Goal: Transaction & Acquisition: Obtain resource

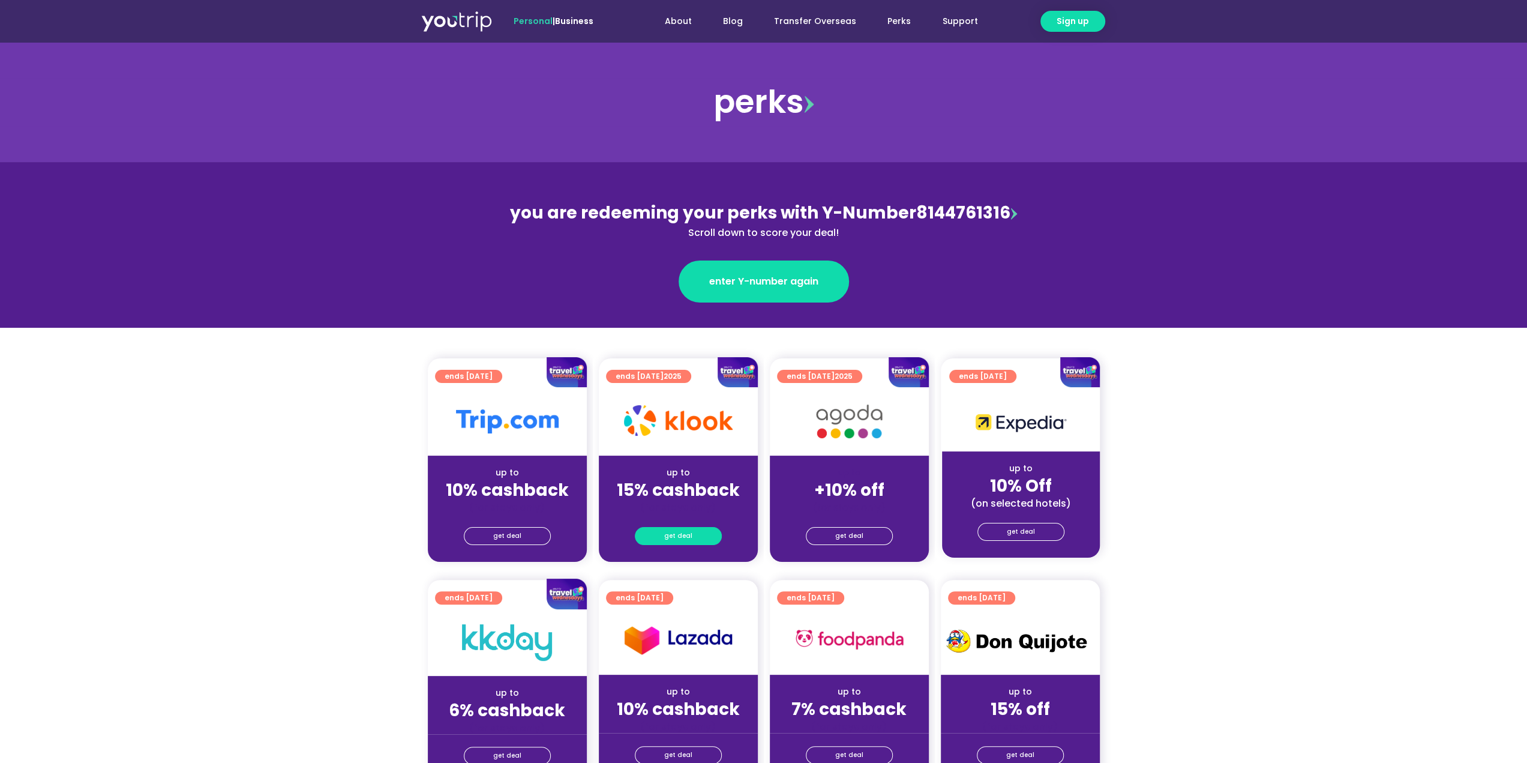
click at [678, 530] on span "get deal" at bounding box center [678, 535] width 28 height 17
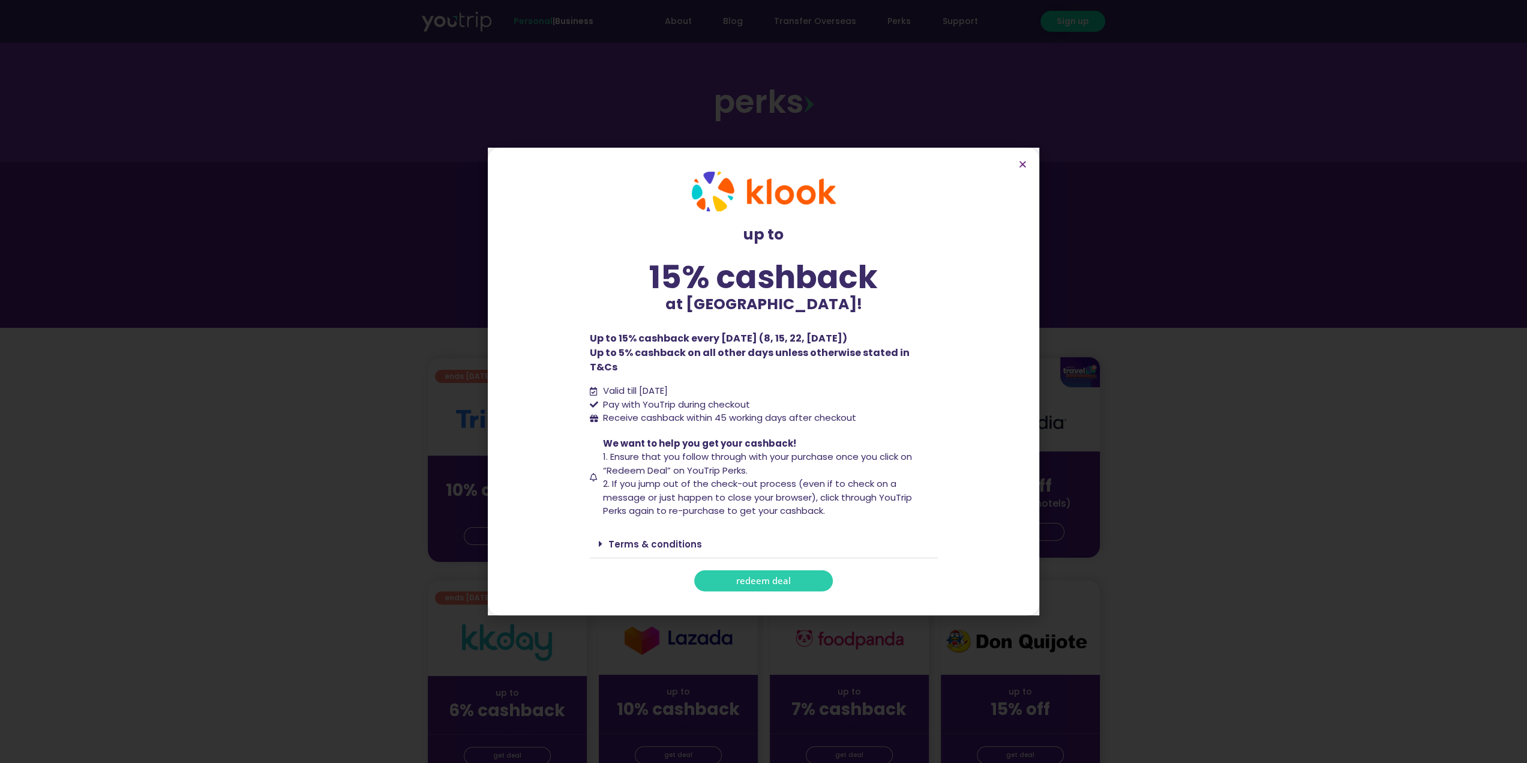
click at [750, 576] on span "redeem deal" at bounding box center [763, 580] width 55 height 9
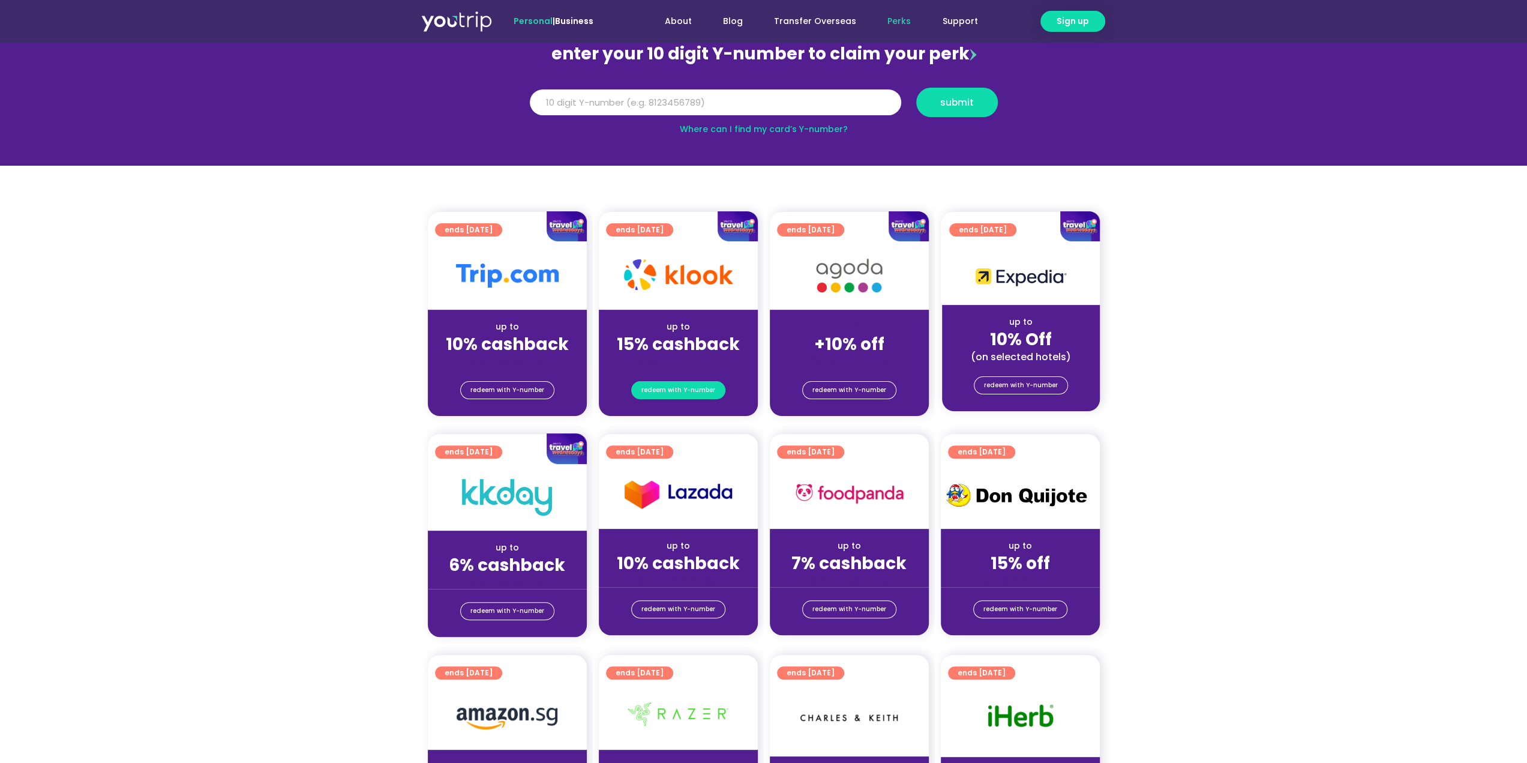
click at [678, 387] on span "redeem with Y-number" at bounding box center [678, 390] width 74 height 17
click at [686, 394] on span "redeem with Y-number" at bounding box center [678, 390] width 74 height 17
click at [690, 339] on strong "15% cashback" at bounding box center [678, 343] width 123 height 23
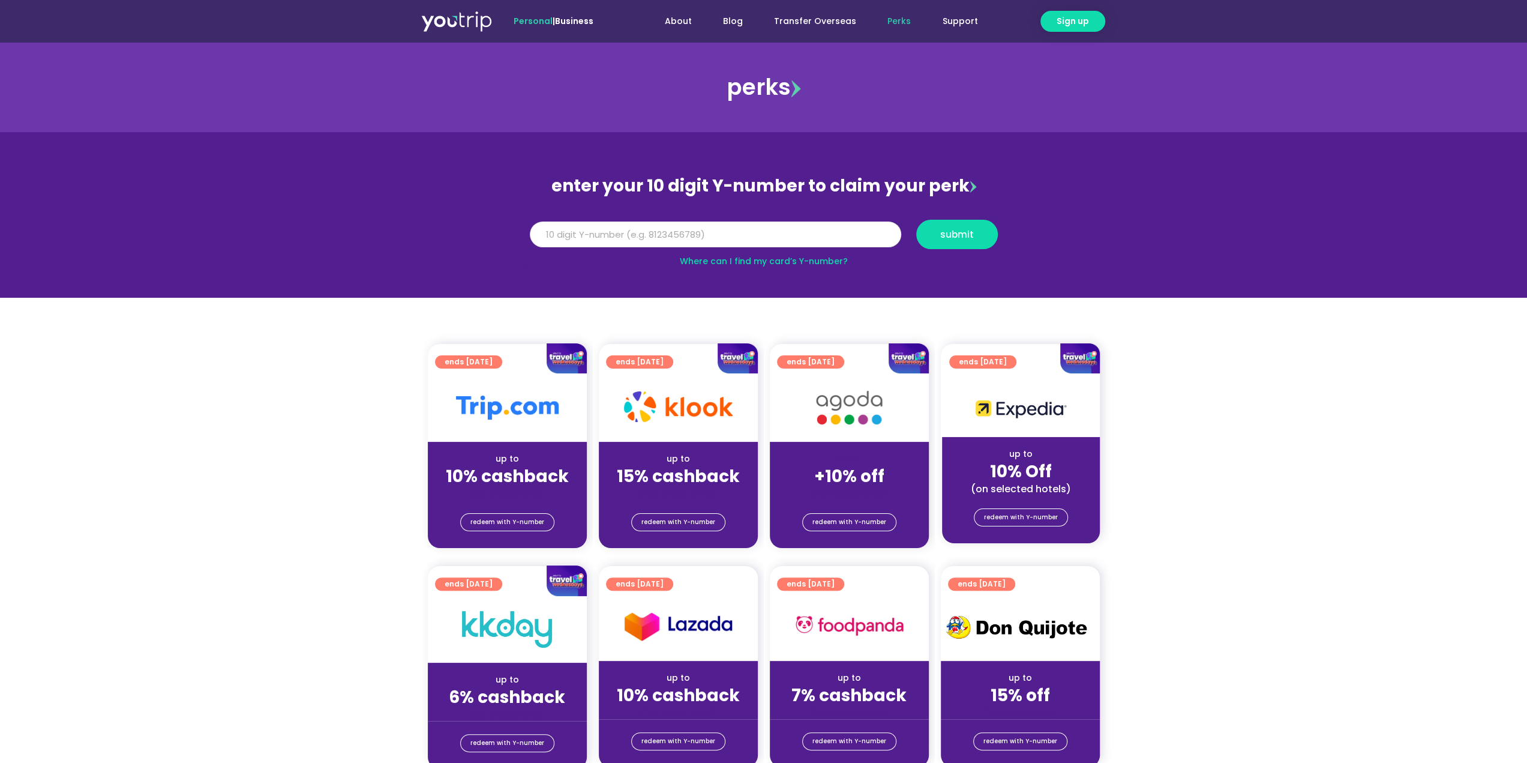
click at [699, 245] on input "Y Number" at bounding box center [715, 234] width 371 height 26
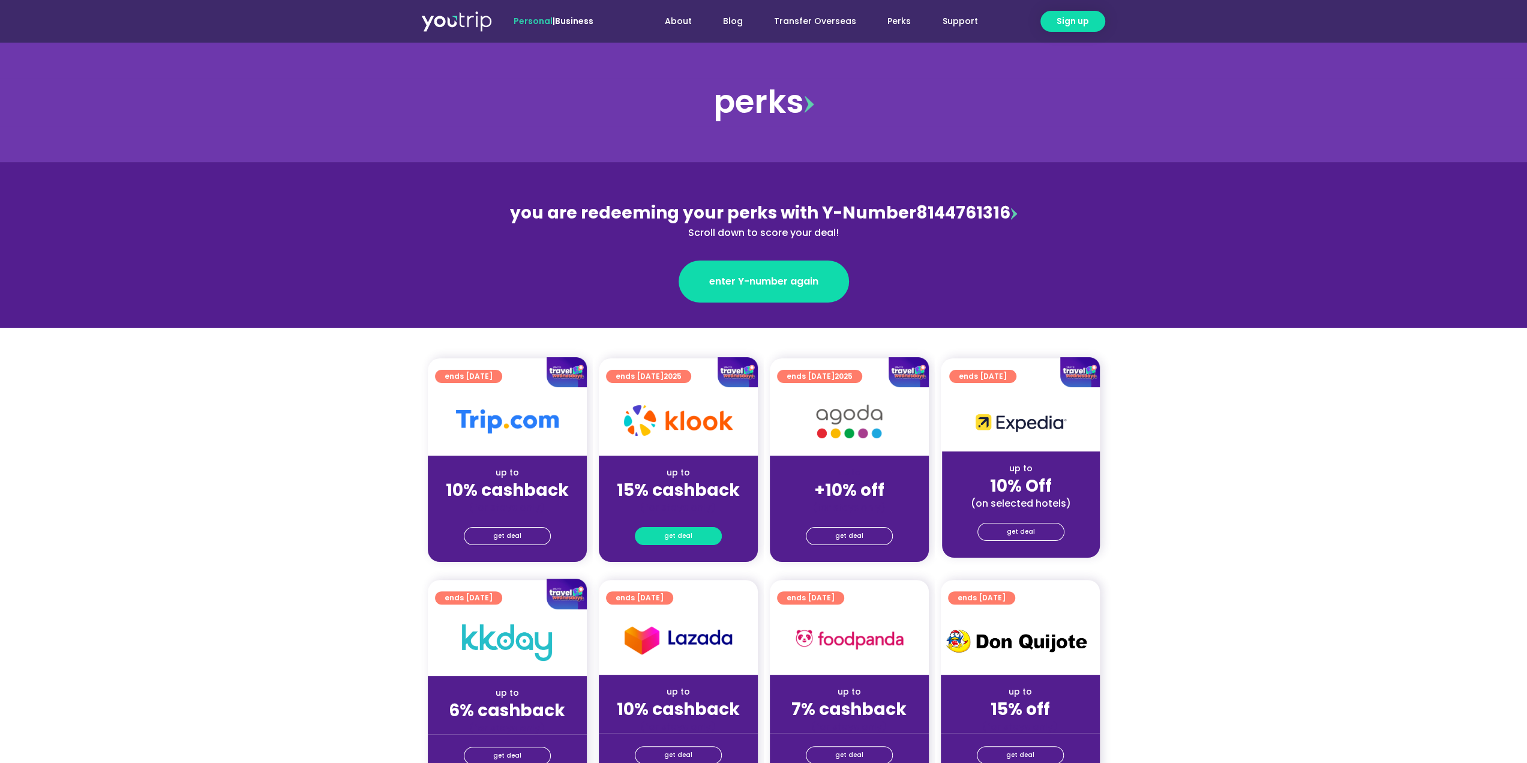
click at [677, 534] on span "get deal" at bounding box center [678, 535] width 28 height 17
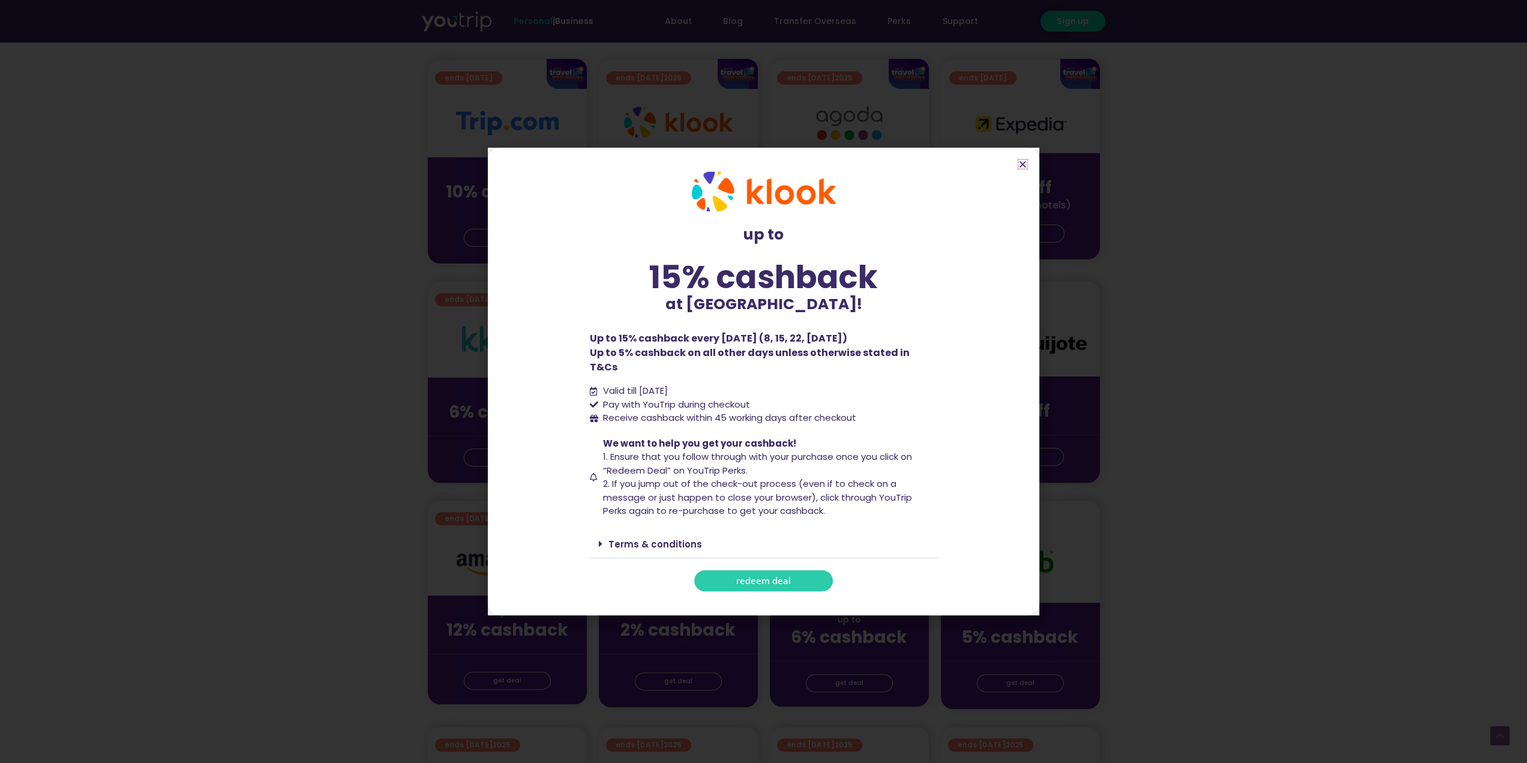
scroll to position [300, 0]
click at [616, 450] on span "1. Ensure that you follow through with your purchase once you click on “Redeem …" at bounding box center [757, 463] width 309 height 26
drag, startPoint x: 616, startPoint y: 446, endPoint x: 889, endPoint y: 461, distance: 274.1
click at [889, 461] on span "We want to help you get your cashback! 1. Ensure that you follow through with y…" at bounding box center [769, 477] width 338 height 81
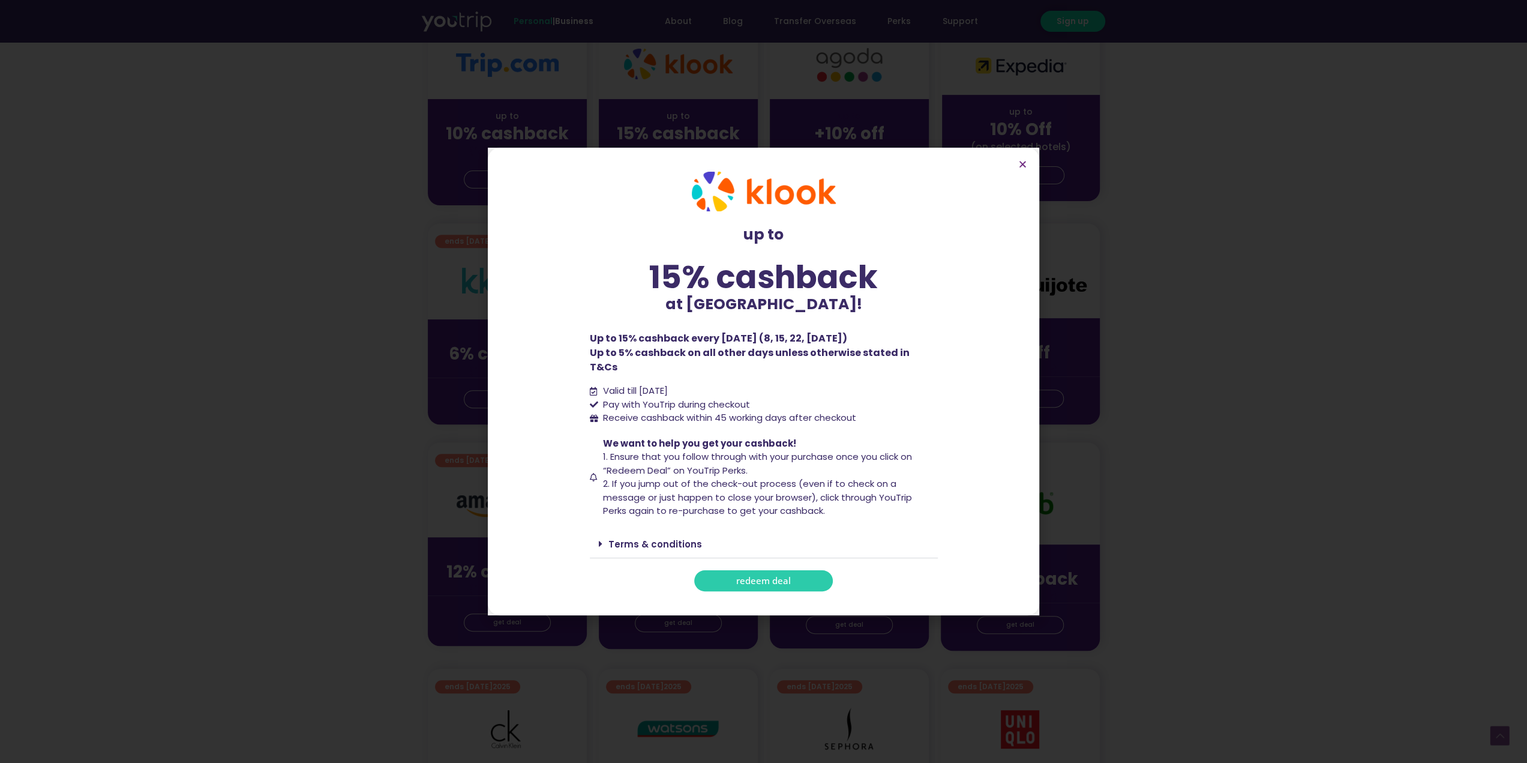
scroll to position [360, 0]
click at [707, 533] on div "Terms & conditions" at bounding box center [764, 544] width 348 height 28
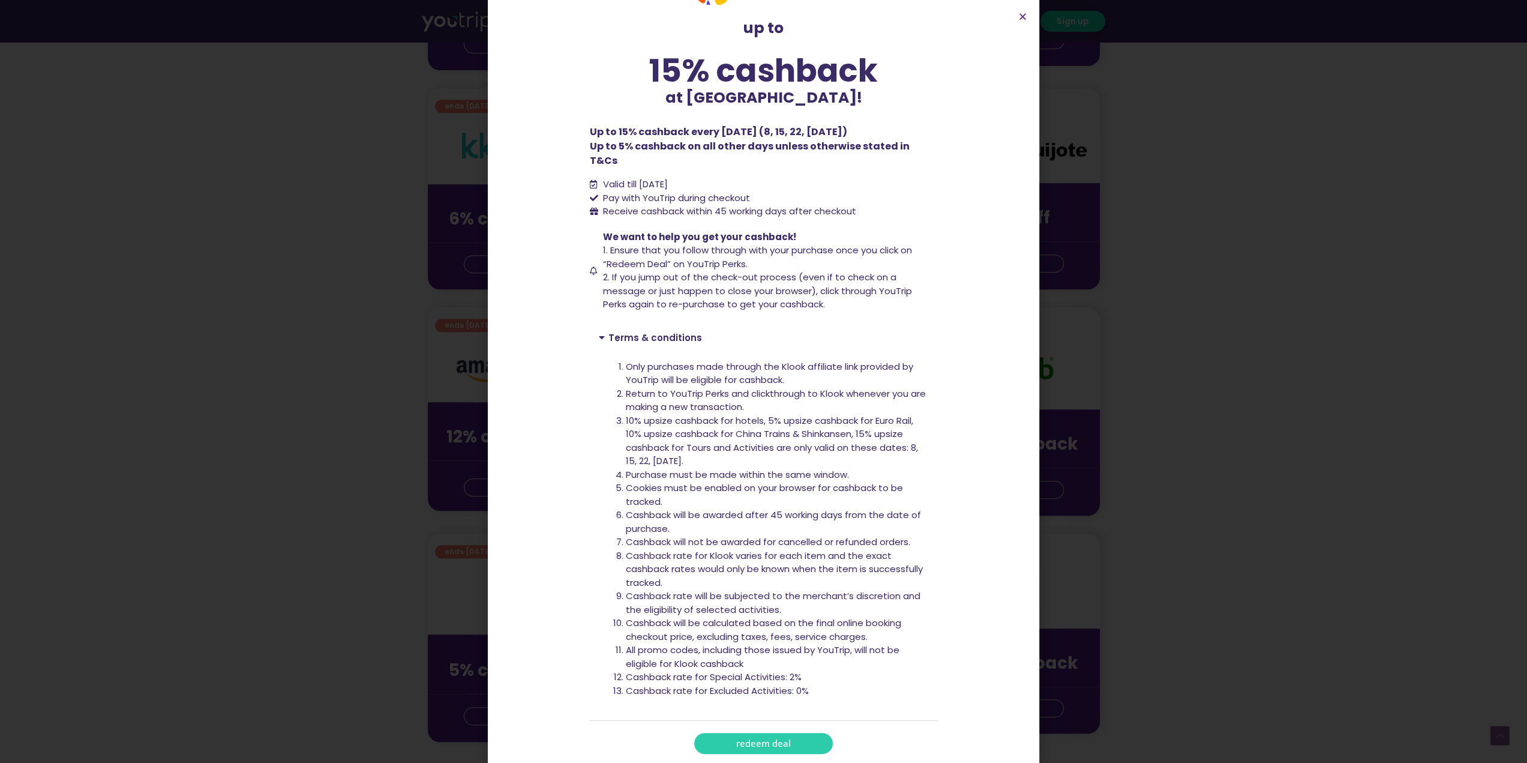
scroll to position [600, 0]
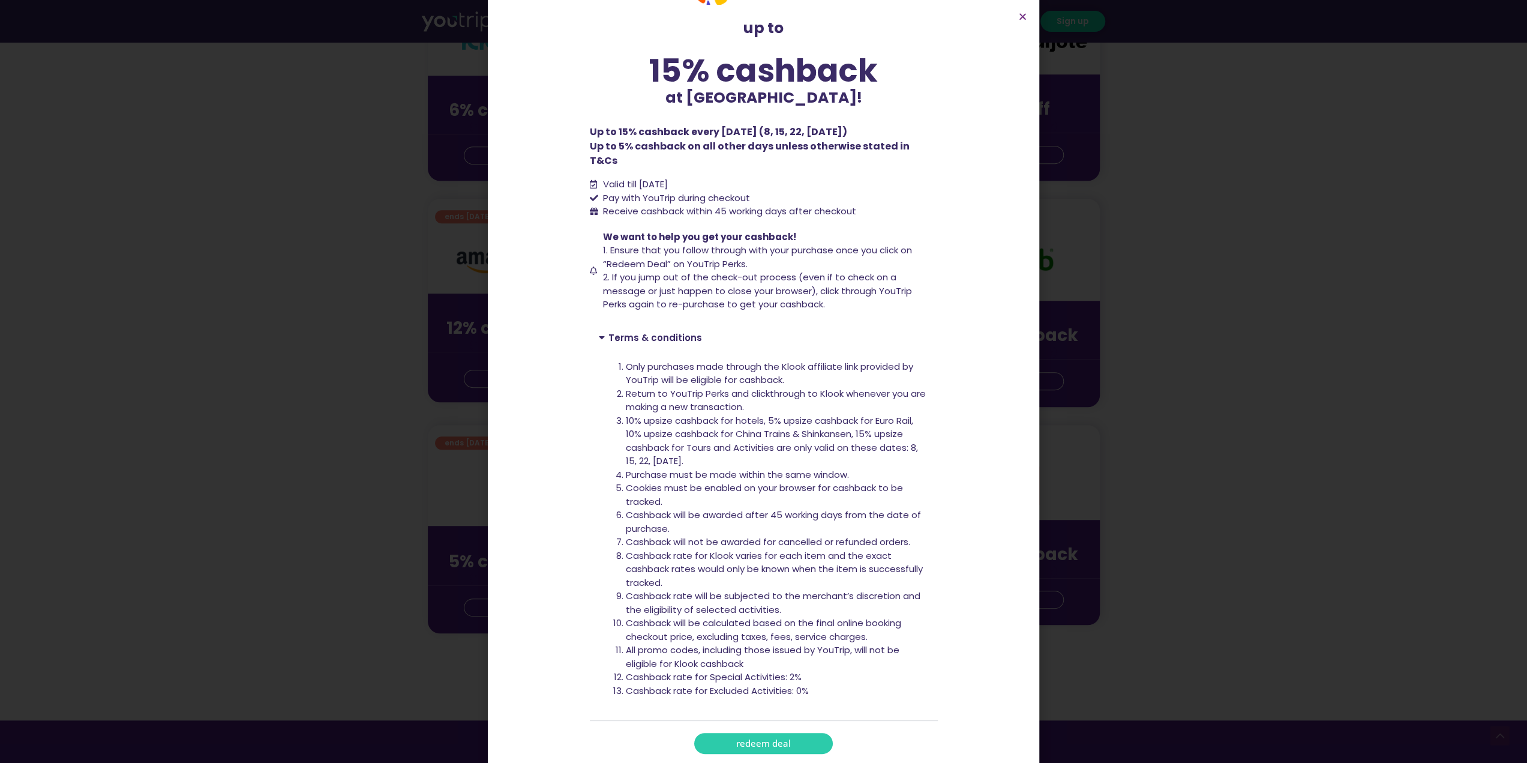
click at [775, 739] on span "redeem deal" at bounding box center [763, 743] width 55 height 9
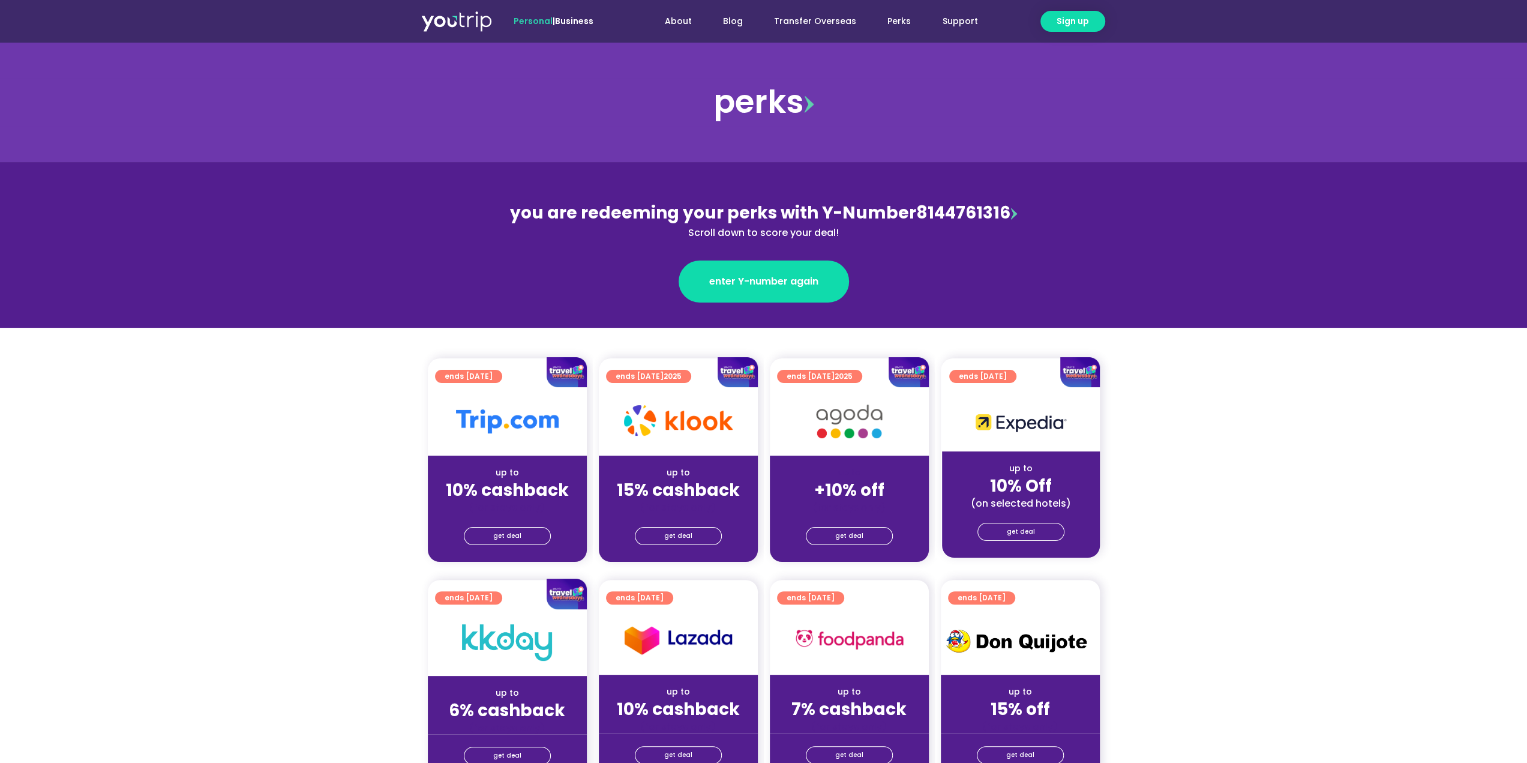
drag, startPoint x: 0, startPoint y: 0, endPoint x: 442, endPoint y: 25, distance: 442.3
click at [662, 536] on link "get deal" at bounding box center [678, 536] width 87 height 18
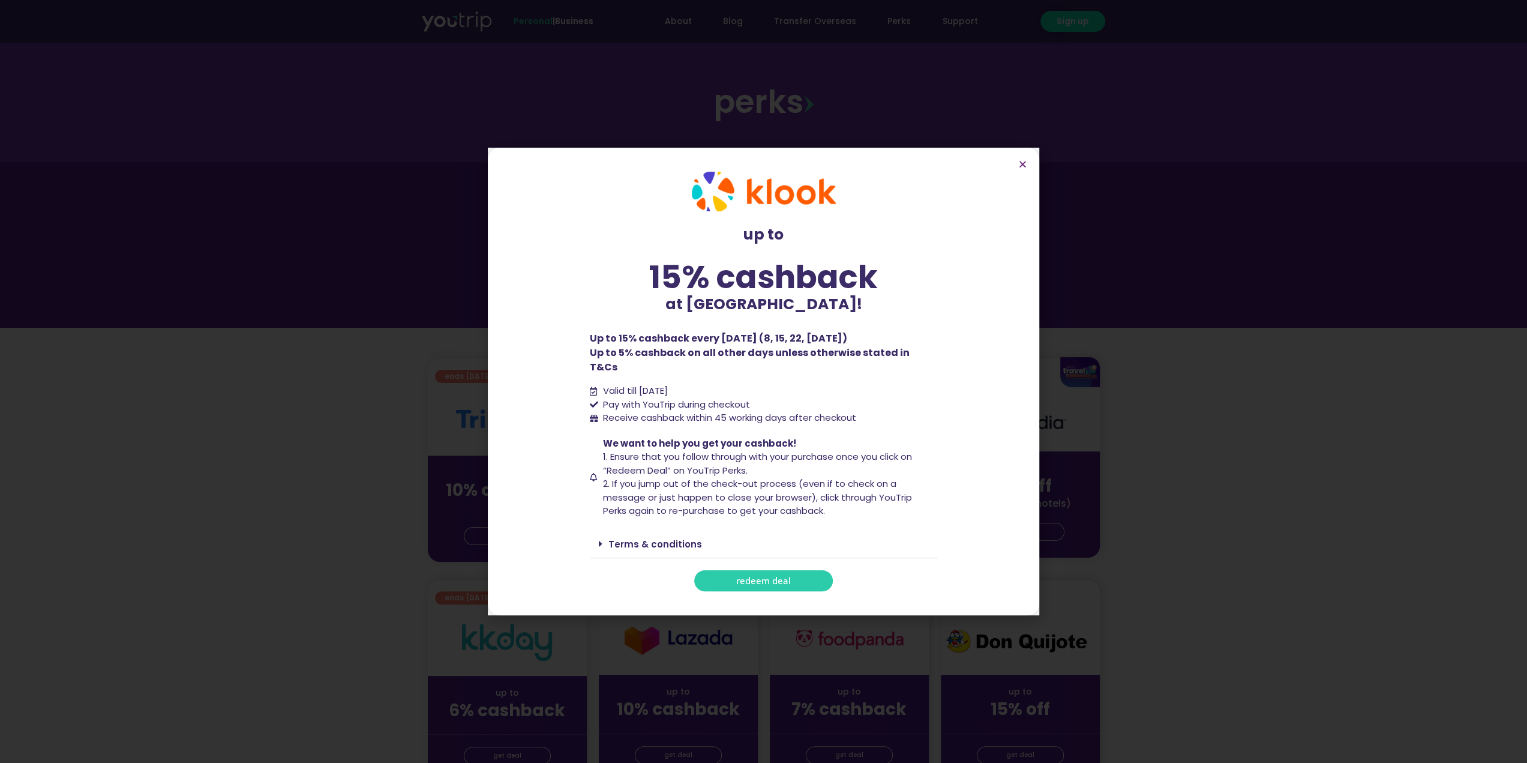
click at [769, 576] on span "redeem deal" at bounding box center [763, 580] width 55 height 9
